Goal: Task Accomplishment & Management: Manage account settings

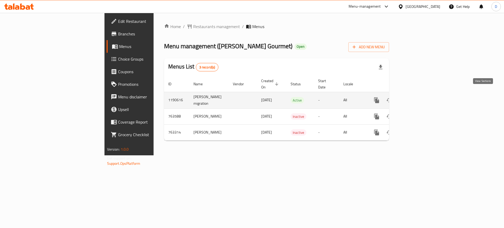
click at [417, 98] on icon "enhanced table" at bounding box center [414, 100] width 5 height 5
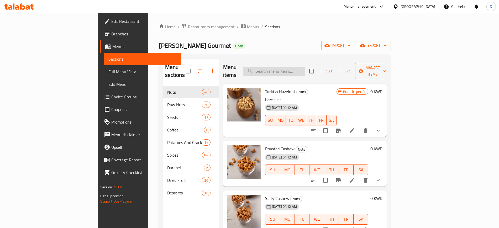
click at [305, 68] on input "search" at bounding box center [274, 71] width 62 height 9
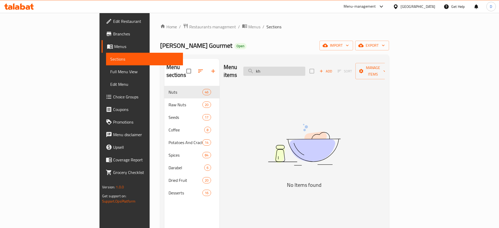
type input "k"
click at [305, 67] on input "wrapped" at bounding box center [274, 71] width 62 height 9
drag, startPoint x: 316, startPoint y: 70, endPoint x: 243, endPoint y: 78, distance: 73.2
click at [243, 78] on div "Menu items wrapped Add Sort Manage items No Items found" at bounding box center [302, 173] width 165 height 228
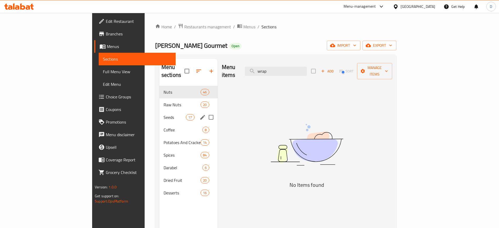
type input "wrap"
click at [159, 114] on div "Seeds 17" at bounding box center [188, 117] width 58 height 13
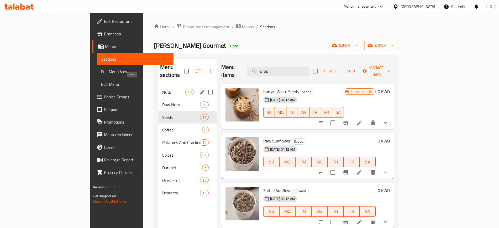
click at [162, 89] on span "Nuts" at bounding box center [173, 92] width 23 height 6
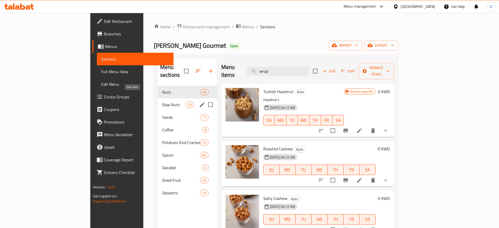
click at [162, 102] on span "Raw Nuts" at bounding box center [173, 105] width 23 height 6
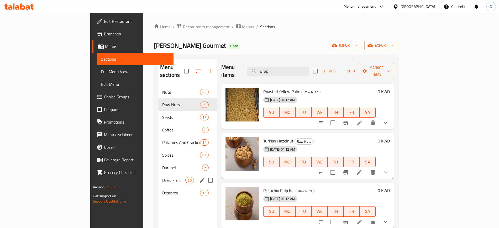
click at [162, 177] on span "Dried Fruit" at bounding box center [173, 180] width 23 height 6
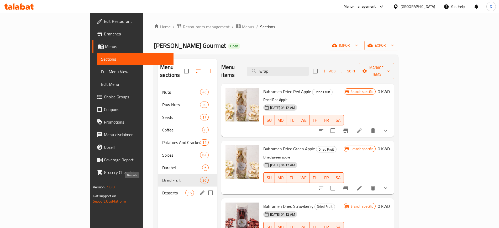
click at [162, 190] on span "Desserts" at bounding box center [173, 193] width 23 height 6
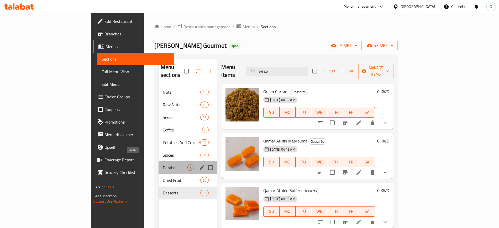
click at [163, 165] on span "Darabel" at bounding box center [175, 168] width 25 height 6
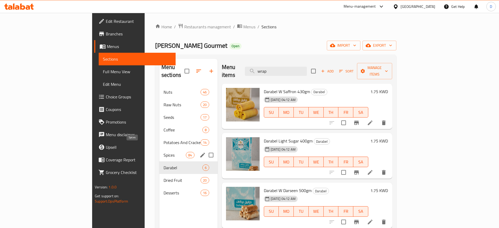
click at [164, 152] on span "Spices" at bounding box center [175, 155] width 22 height 6
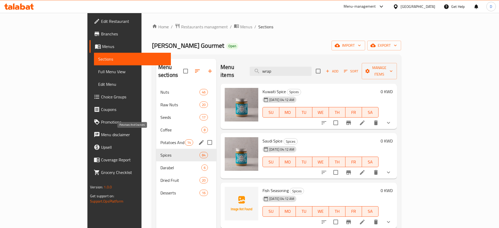
click at [160, 139] on span "Potatoes And Crackers" at bounding box center [172, 142] width 24 height 6
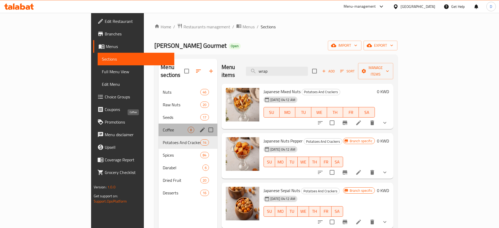
click at [163, 127] on span "Coffee" at bounding box center [175, 130] width 25 height 6
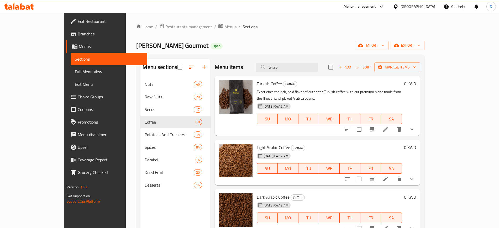
click at [30, 5] on icon at bounding box center [19, 6] width 30 height 6
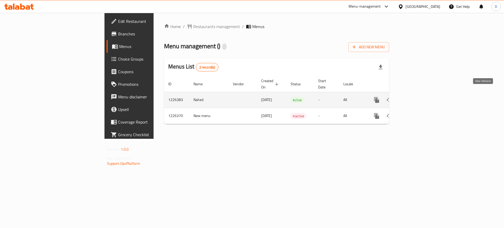
click at [417, 98] on icon "enhanced table" at bounding box center [414, 100] width 5 height 5
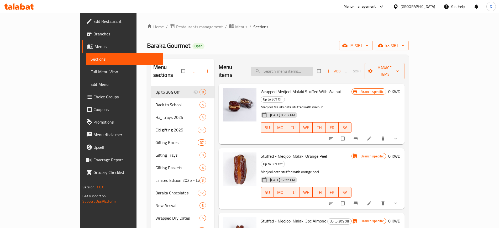
click at [308, 69] on input "search" at bounding box center [282, 71] width 62 height 9
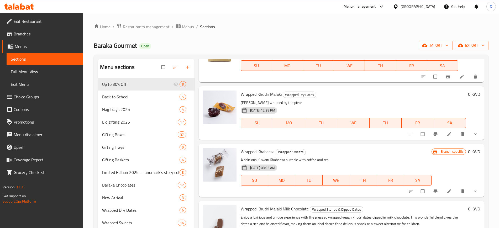
scroll to position [131, 0]
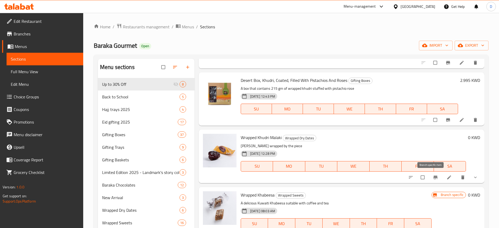
type input "wrapped k"
click at [431, 181] on button "Branch-specific-item" at bounding box center [436, 178] width 13 height 12
click at [447, 175] on icon at bounding box center [449, 177] width 5 height 5
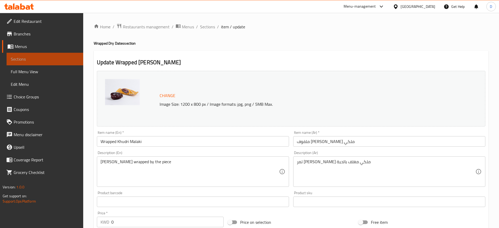
click at [18, 58] on span "Sections" at bounding box center [45, 59] width 68 height 6
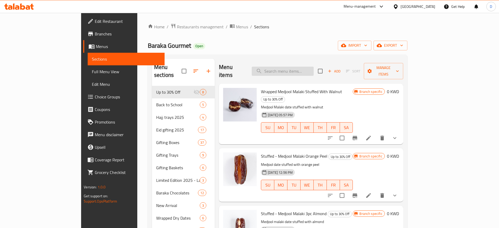
click at [312, 68] on input "search" at bounding box center [283, 71] width 62 height 9
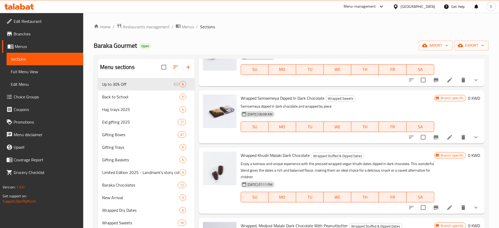
scroll to position [492, 0]
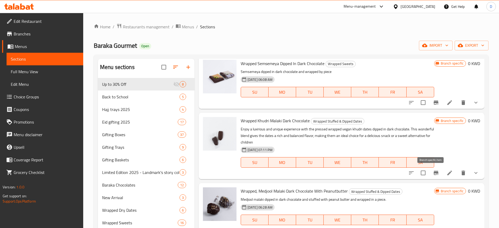
type input "dark chocol"
click at [433, 174] on icon "Branch-specific-item" at bounding box center [436, 173] width 6 height 6
click at [447, 172] on icon at bounding box center [449, 173] width 5 height 5
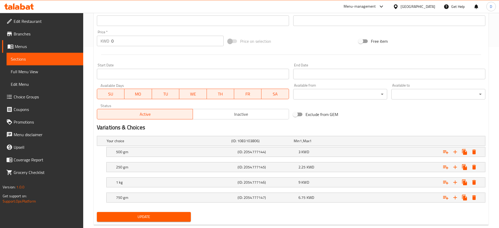
scroll to position [189, 0]
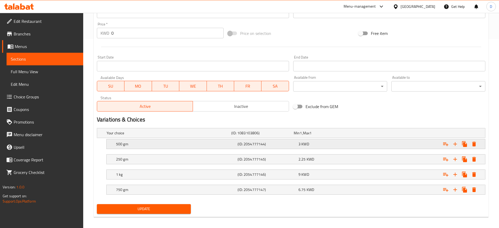
click at [329, 145] on div "3 KWD" at bounding box center [328, 144] width 59 height 5
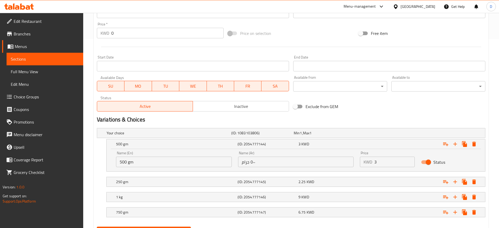
drag, startPoint x: 396, startPoint y: 161, endPoint x: 296, endPoint y: 163, distance: 99.8
click at [309, 162] on div "Name (En) 500 gm Name (En) Name (Ar) ٥٠٠ جرام Name (Ar) Price KWD 3 Price Status" at bounding box center [296, 159] width 366 height 22
click at [378, 103] on div "Exclude from GEM" at bounding box center [356, 107] width 131 height 14
click at [377, 111] on div "Exclude from GEM" at bounding box center [356, 107] width 131 height 14
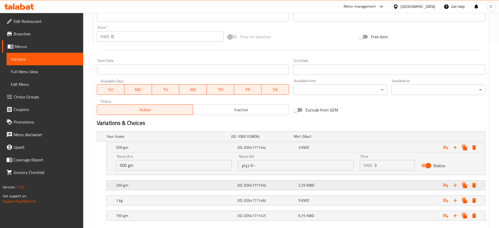
scroll to position [197, 0]
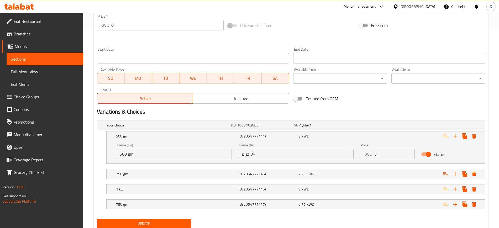
drag, startPoint x: 384, startPoint y: 154, endPoint x: 349, endPoint y: 156, distance: 35.8
click at [349, 156] on div "Name (En) 500 gm Name (En) Name (Ar) ٥٠٠ جرام Name (Ar) Price KWD 3 Price Status" at bounding box center [296, 151] width 366 height 22
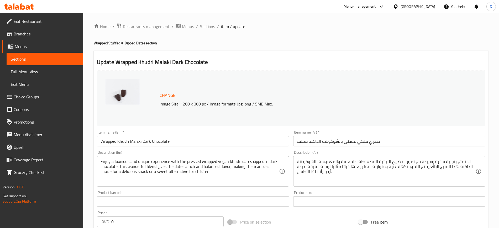
scroll to position [0, 0]
drag, startPoint x: 36, startPoint y: 58, endPoint x: 58, endPoint y: 64, distance: 22.4
click at [36, 58] on span "Sections" at bounding box center [45, 59] width 68 height 6
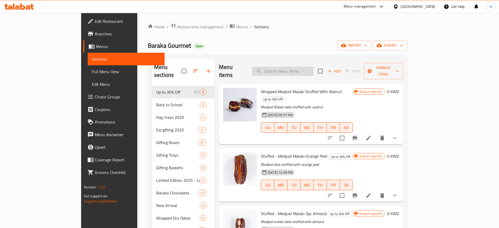
click at [312, 68] on input "search" at bounding box center [283, 71] width 62 height 9
type input "dark chocola"
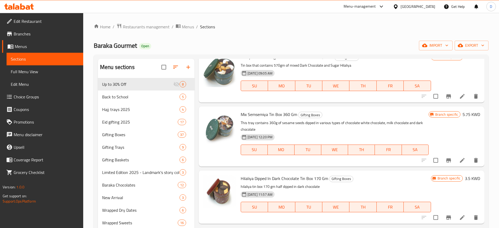
scroll to position [460, 0]
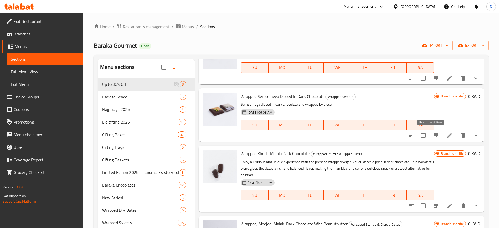
click at [434, 137] on icon "Branch-specific-item" at bounding box center [436, 135] width 5 height 4
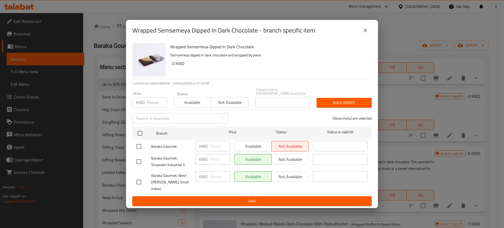
click at [152, 102] on input "number" at bounding box center [157, 102] width 20 height 11
click at [170, 123] on input "text" at bounding box center [174, 118] width 84 height 11
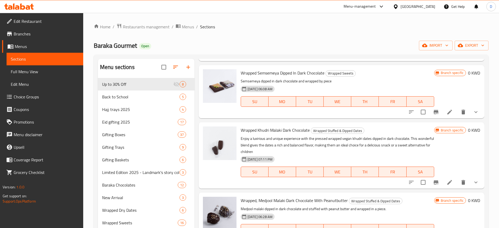
scroll to position [492, 0]
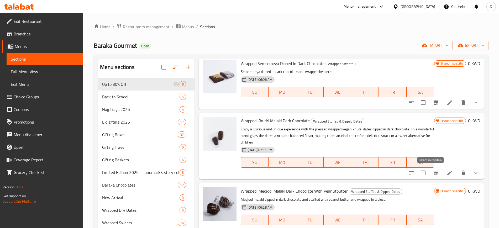
click at [433, 175] on icon "Branch-specific-item" at bounding box center [436, 173] width 6 height 6
click at [447, 174] on icon at bounding box center [449, 173] width 5 height 5
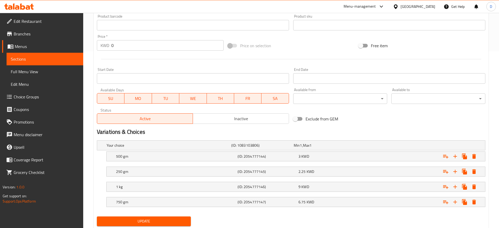
scroll to position [193, 0]
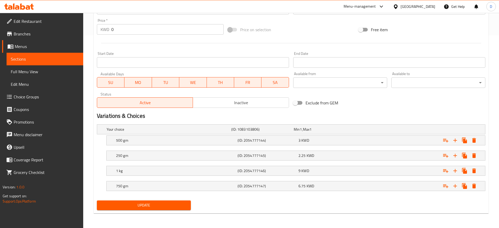
drag, startPoint x: 424, startPoint y: 205, endPoint x: 410, endPoint y: 211, distance: 15.2
click at [424, 205] on div "Update" at bounding box center [291, 206] width 393 height 14
drag, startPoint x: 319, startPoint y: 142, endPoint x: 320, endPoint y: 95, distance: 46.3
click at [320, 95] on div "Change Image Size: 1200 x 800 px / Image formats: jpg, png / 5MB Max. Item name…" at bounding box center [291, 44] width 393 height 336
click at [423, 111] on div "Variations & Choices" at bounding box center [291, 116] width 393 height 12
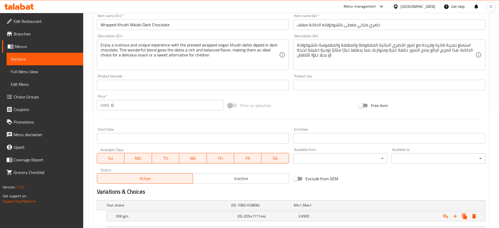
scroll to position [0, 0]
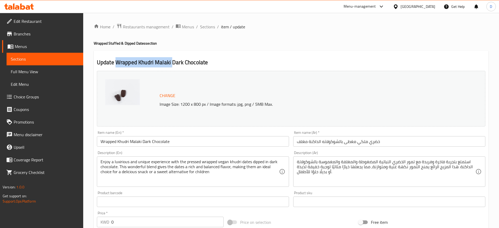
drag, startPoint x: 170, startPoint y: 62, endPoint x: 115, endPoint y: 60, distance: 55.2
click at [115, 60] on h2 "Update Wrapped Khudri Malaki Dark Chocolate" at bounding box center [291, 63] width 389 height 8
copy h2 "Wrapped Khudri Malaki"
click at [20, 60] on span "Sections" at bounding box center [45, 59] width 68 height 6
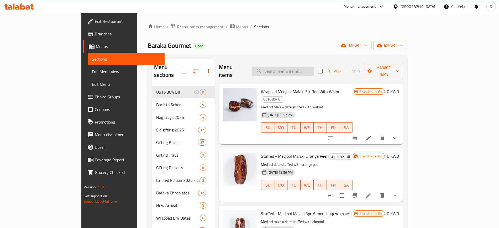
click at [314, 69] on input "search" at bounding box center [283, 71] width 62 height 9
paste input "Wrapped Khudri Malaki"
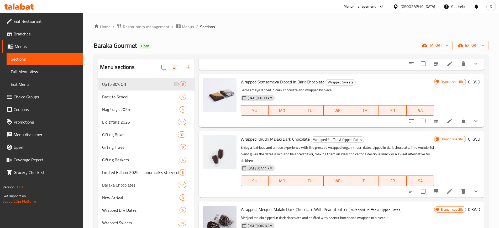
scroll to position [460, 0]
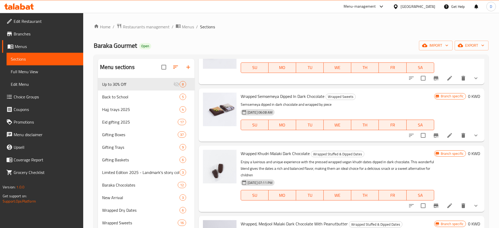
click at [258, 153] on span "Wrapped Khudri Malaki Dark Chocolate" at bounding box center [275, 154] width 69 height 8
copy h6 "Wrapped Khudri Malaki Dark Chocolate"
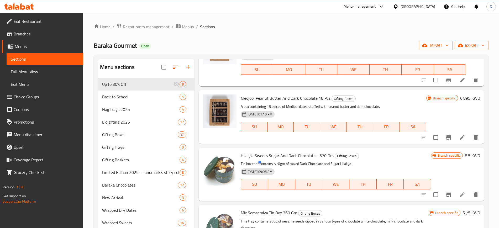
scroll to position [0, 0]
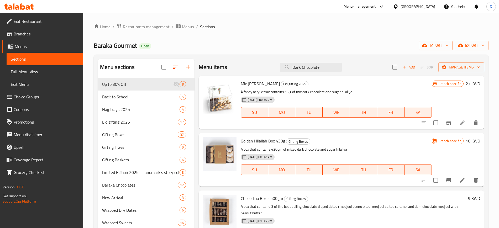
drag, startPoint x: 321, startPoint y: 65, endPoint x: 233, endPoint y: 61, distance: 88.3
click at [258, 65] on div "Menu items Dark Chocolate Add Sort Manage items" at bounding box center [342, 67] width 286 height 17
paste input "Wrapped Khudri Malaki Dark Chocolate"
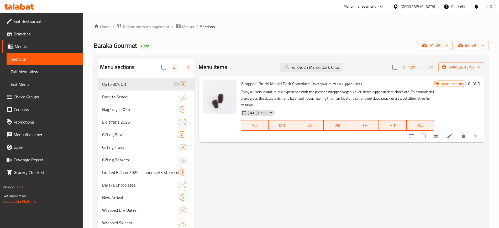
scroll to position [0, 13]
type input "Wrapped Khudri Malaki Dark Choc"
click at [437, 137] on icon "Branch-specific-item" at bounding box center [436, 136] width 6 height 6
click at [474, 134] on icon "show more" at bounding box center [476, 136] width 6 height 6
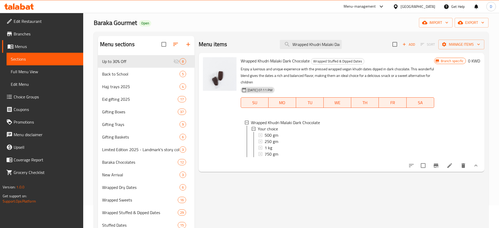
scroll to position [33, 0]
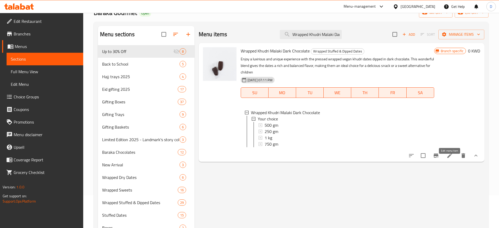
click at [451, 159] on icon at bounding box center [450, 156] width 6 height 6
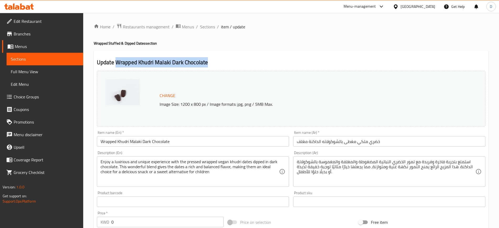
drag, startPoint x: 116, startPoint y: 62, endPoint x: 210, endPoint y: 64, distance: 93.2
click at [210, 64] on h2 "Update Wrapped Khudri Malaki Dark Chocolate" at bounding box center [291, 63] width 389 height 8
copy h2 "Wrapped Khudri Malaki Dark Chocolate"
click at [25, 48] on span "Menus" at bounding box center [47, 46] width 64 height 6
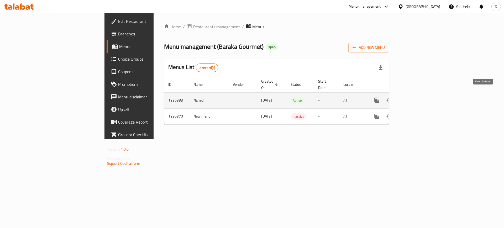
click at [418, 97] on icon "enhanced table" at bounding box center [414, 100] width 6 height 6
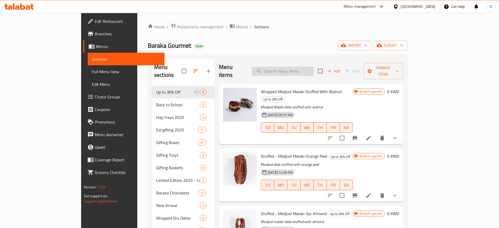
click at [314, 67] on input "search" at bounding box center [283, 71] width 62 height 9
paste input "Wrapped Khudri Malaki Dark Chocolate"
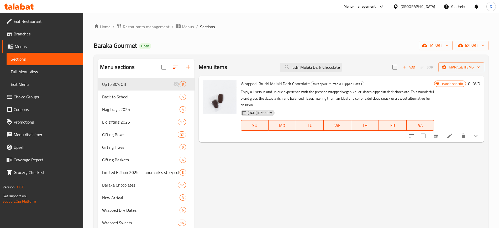
type input "Wrapped Khudri Malaki Dark Chocolate"
click at [470, 82] on h6 "0 KWD" at bounding box center [474, 83] width 12 height 7
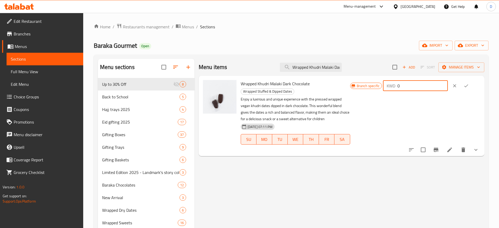
drag, startPoint x: 419, startPoint y: 85, endPoint x: 382, endPoint y: 90, distance: 37.4
click at [382, 90] on div "Branch specific KWD 0 ​" at bounding box center [415, 86] width 130 height 12
click at [469, 85] on icon "ok" at bounding box center [466, 85] width 5 height 5
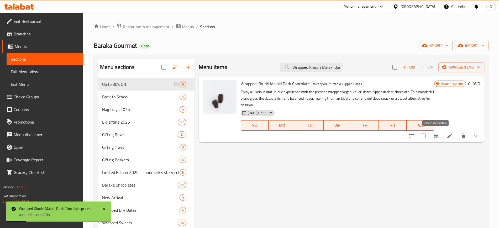
click at [435, 136] on icon "Branch-specific-item" at bounding box center [436, 136] width 5 height 4
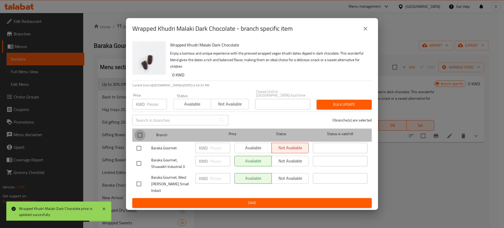
click at [137, 137] on input "checkbox" at bounding box center [139, 135] width 11 height 11
checkbox input "true"
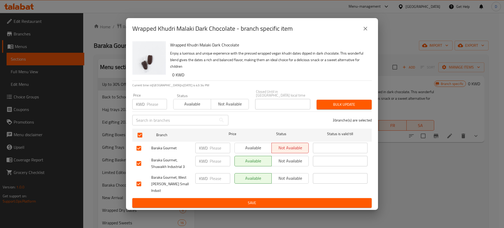
click at [153, 105] on input "number" at bounding box center [157, 104] width 20 height 11
type input "0"
click at [347, 108] on span "Bulk update" at bounding box center [344, 104] width 47 height 7
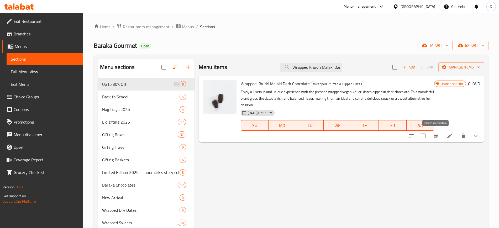
click at [434, 136] on icon "Branch-specific-item" at bounding box center [436, 136] width 5 height 4
click at [451, 137] on icon at bounding box center [450, 136] width 6 height 6
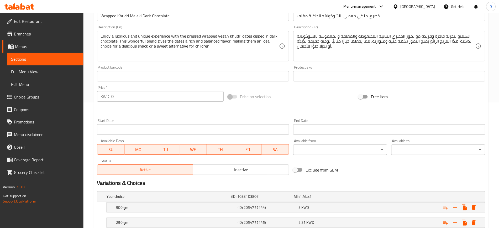
scroll to position [193, 0]
